Goal: Transaction & Acquisition: Purchase product/service

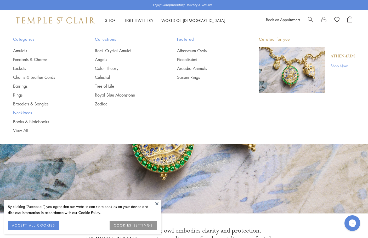
click at [24, 113] on link "Necklaces" at bounding box center [43, 113] width 61 height 6
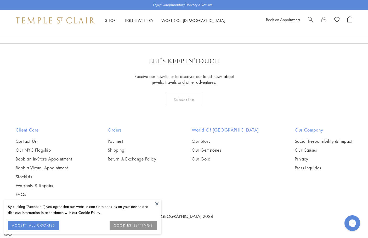
scroll to position [763, 0]
click at [0, 0] on img at bounding box center [0, 0] width 0 height 0
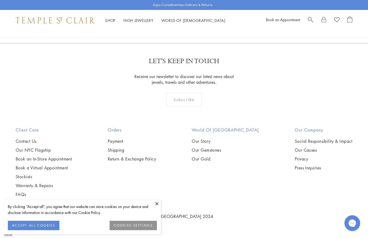
click at [0, 0] on img at bounding box center [0, 0] width 0 height 0
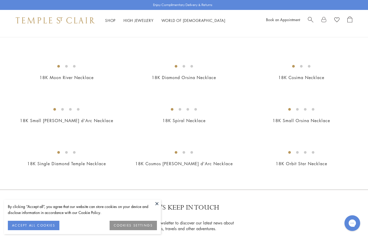
scroll to position [456, 0]
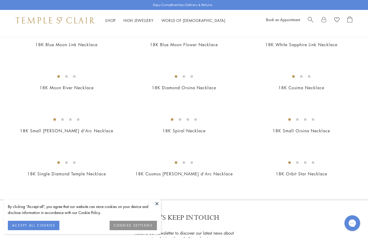
click at [0, 0] on img at bounding box center [0, 0] width 0 height 0
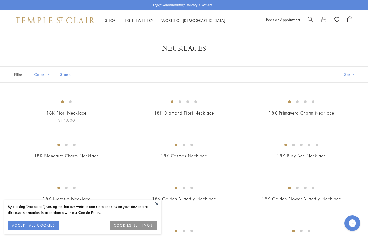
scroll to position [0, 0]
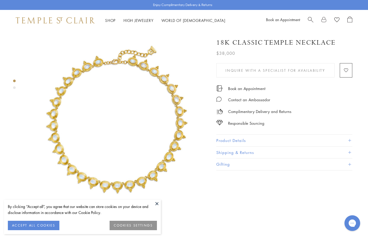
click at [350, 139] on span at bounding box center [349, 140] width 3 height 3
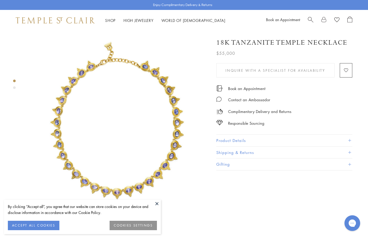
click at [349, 139] on span at bounding box center [349, 140] width 3 height 3
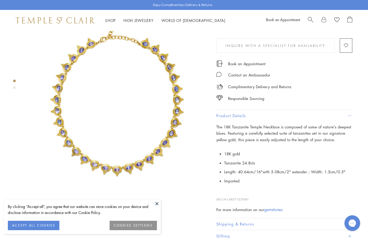
scroll to position [24, 0]
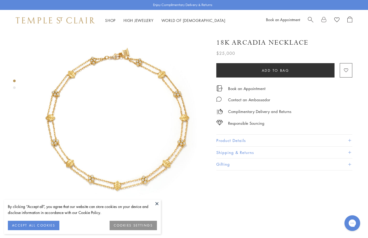
click at [156, 203] on button at bounding box center [157, 204] width 8 height 8
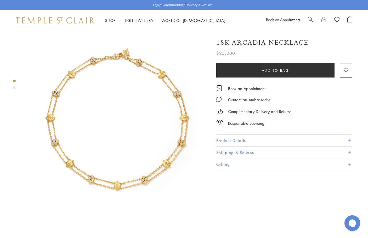
click at [350, 139] on span at bounding box center [349, 140] width 3 height 3
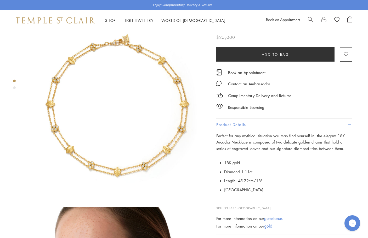
scroll to position [11, 0]
